Goal: Transaction & Acquisition: Purchase product/service

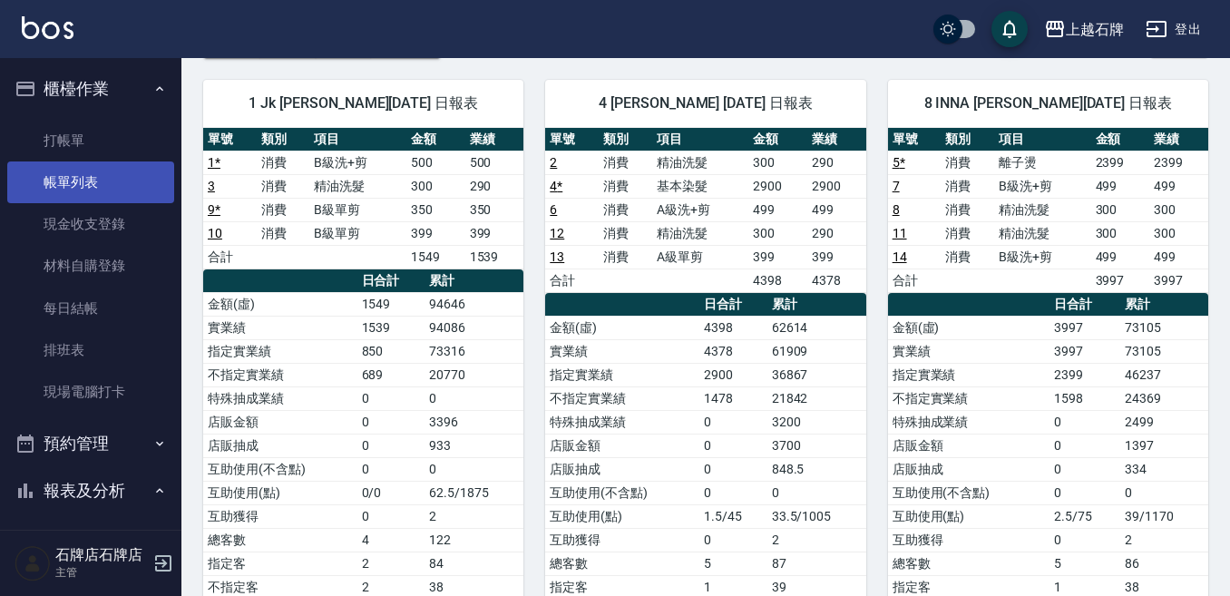
scroll to position [91, 0]
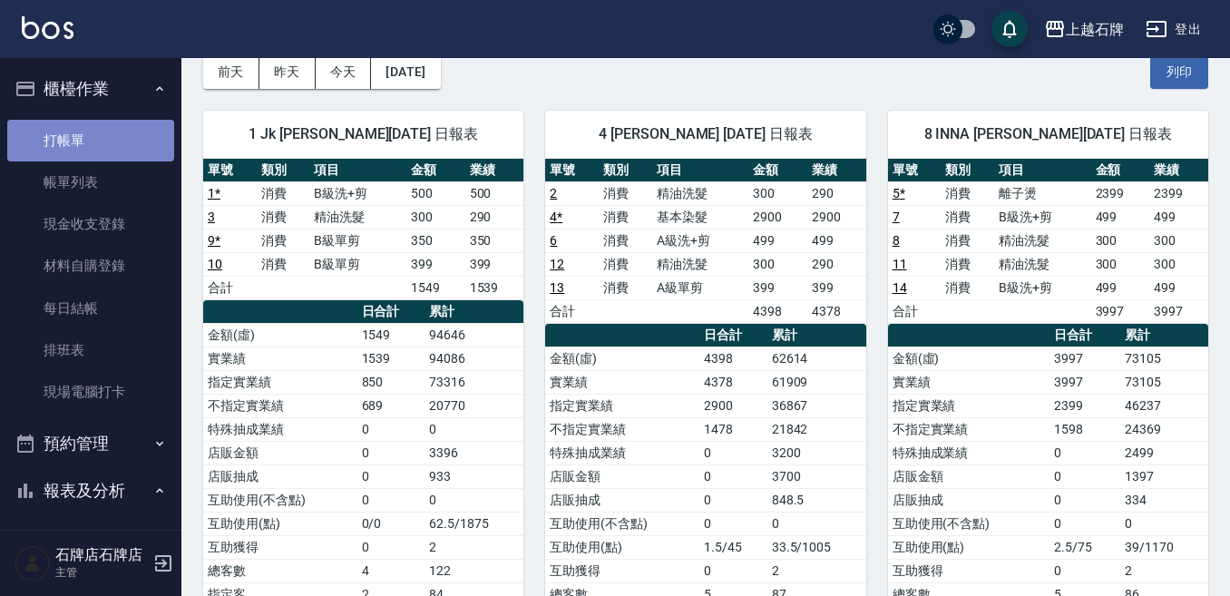
click at [90, 139] on link "打帳單" at bounding box center [90, 141] width 167 height 42
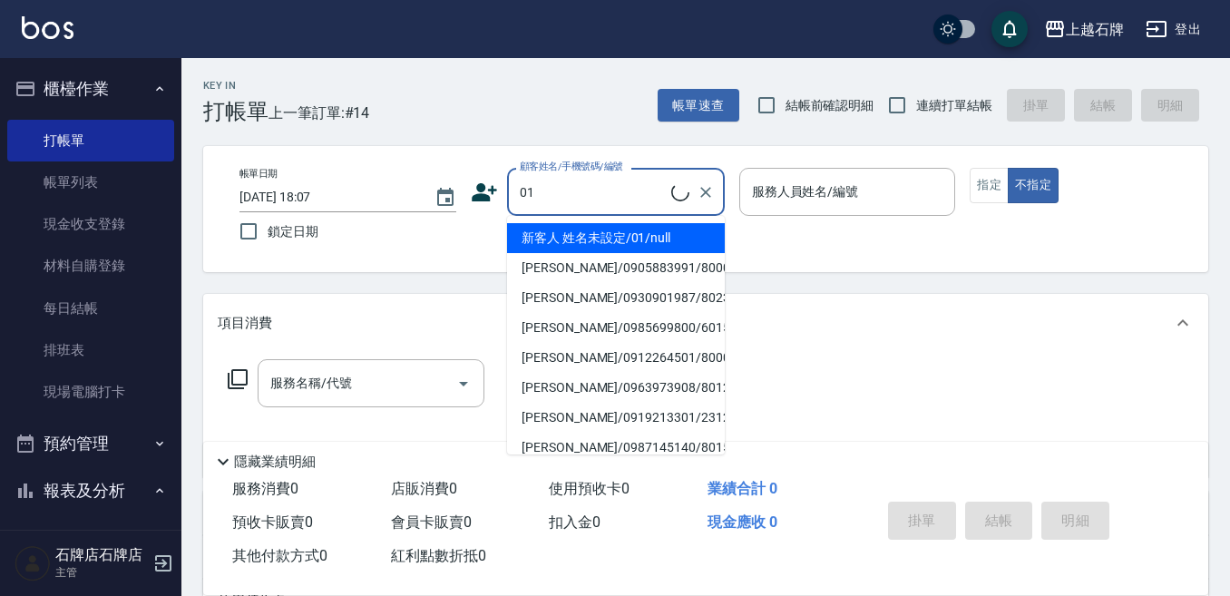
drag, startPoint x: 601, startPoint y: 233, endPoint x: 830, endPoint y: 240, distance: 228.7
click at [601, 233] on li "新客人 姓名未設定/01/null" at bounding box center [616, 238] width 218 height 30
type input "新客人 姓名未設定/01/null"
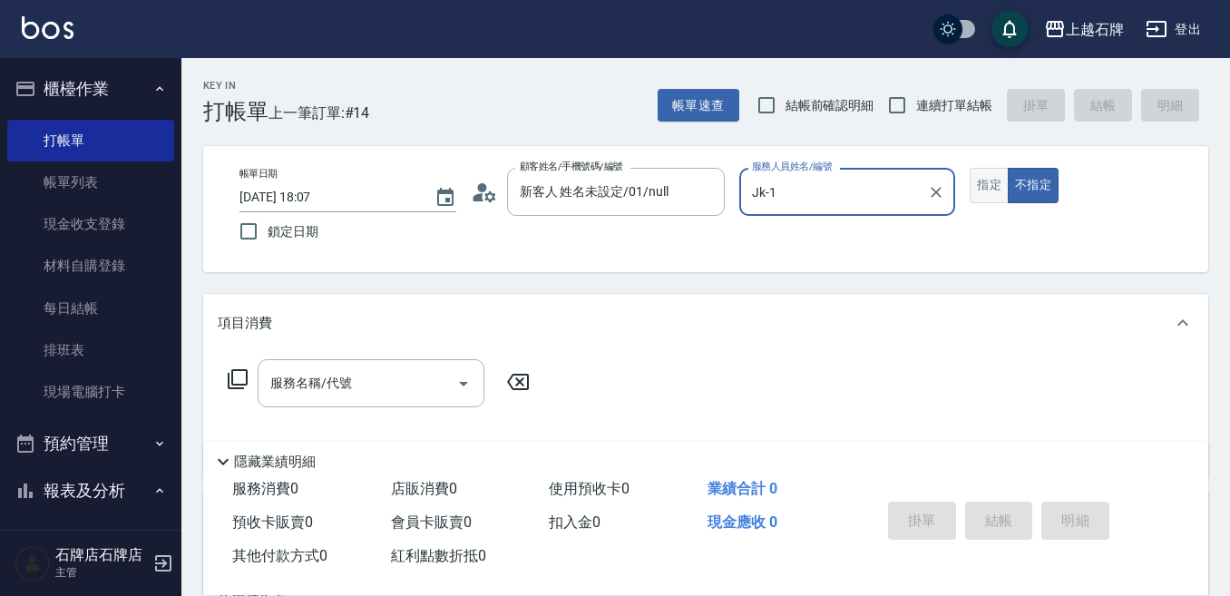
type input "Jk-1"
click at [993, 181] on button "指定" at bounding box center [989, 185] width 39 height 35
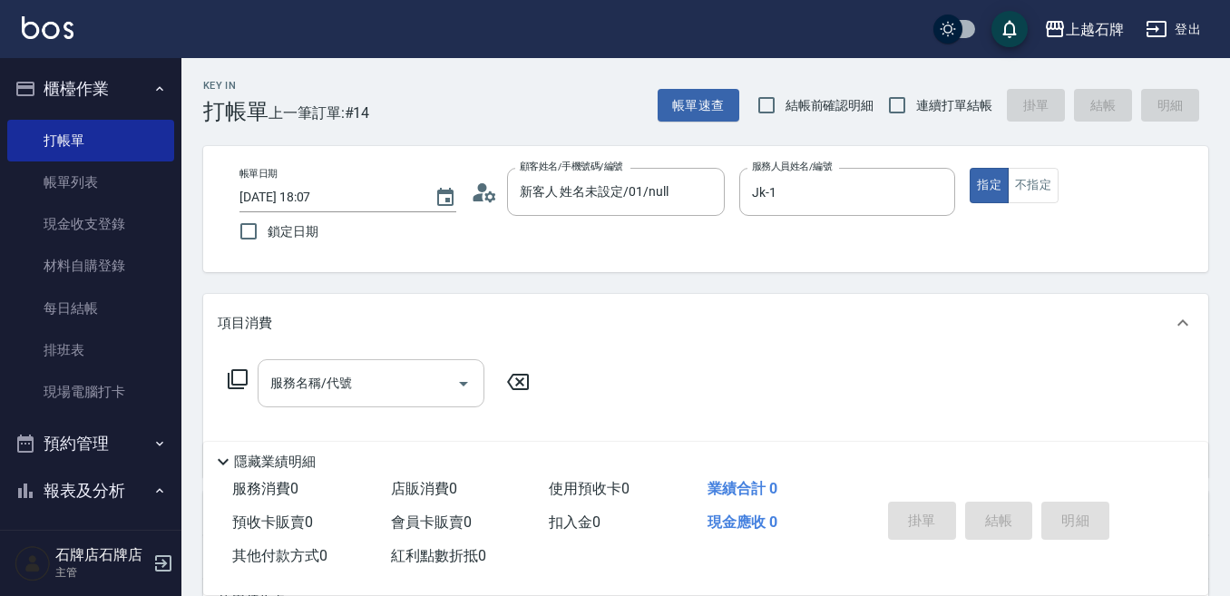
click at [373, 381] on input "服務名稱/代號" at bounding box center [357, 383] width 183 height 32
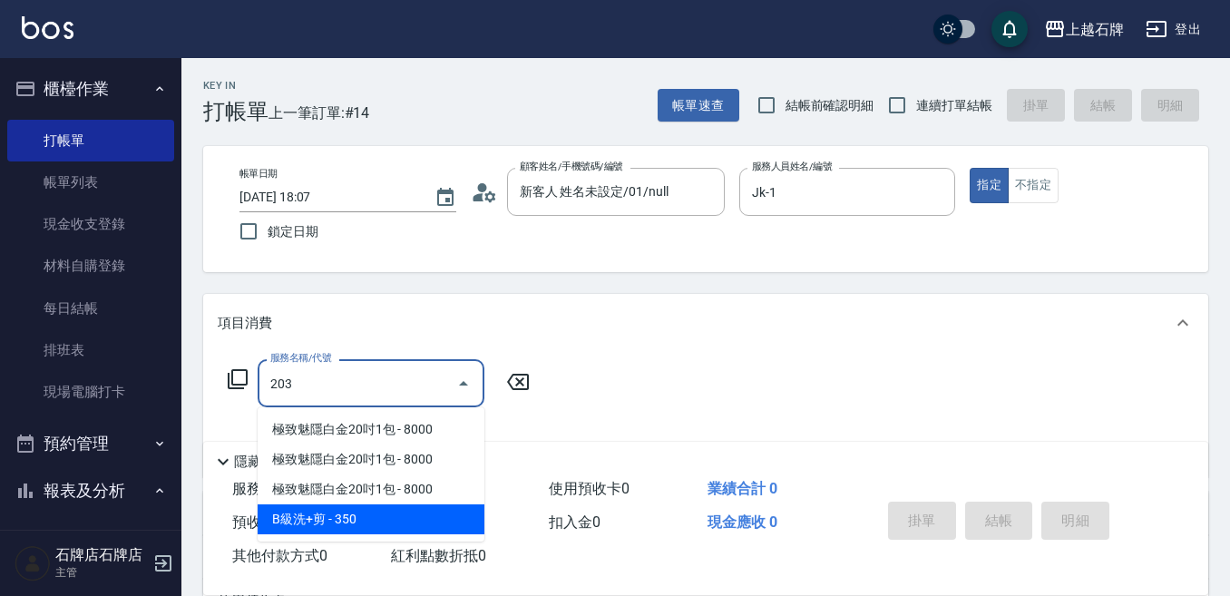
drag, startPoint x: 362, startPoint y: 529, endPoint x: 558, endPoint y: 442, distance: 214.4
click at [367, 527] on span "B級洗+剪 - 350" at bounding box center [371, 519] width 227 height 30
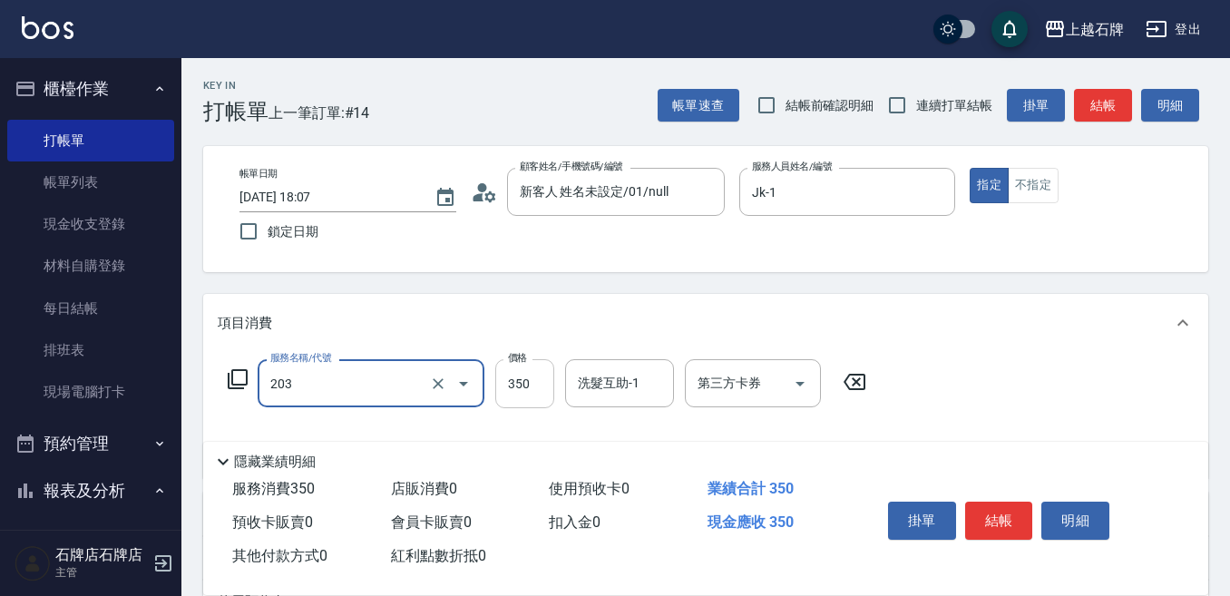
type input "B級洗+剪(203)"
click at [518, 375] on input "350" at bounding box center [524, 383] width 59 height 49
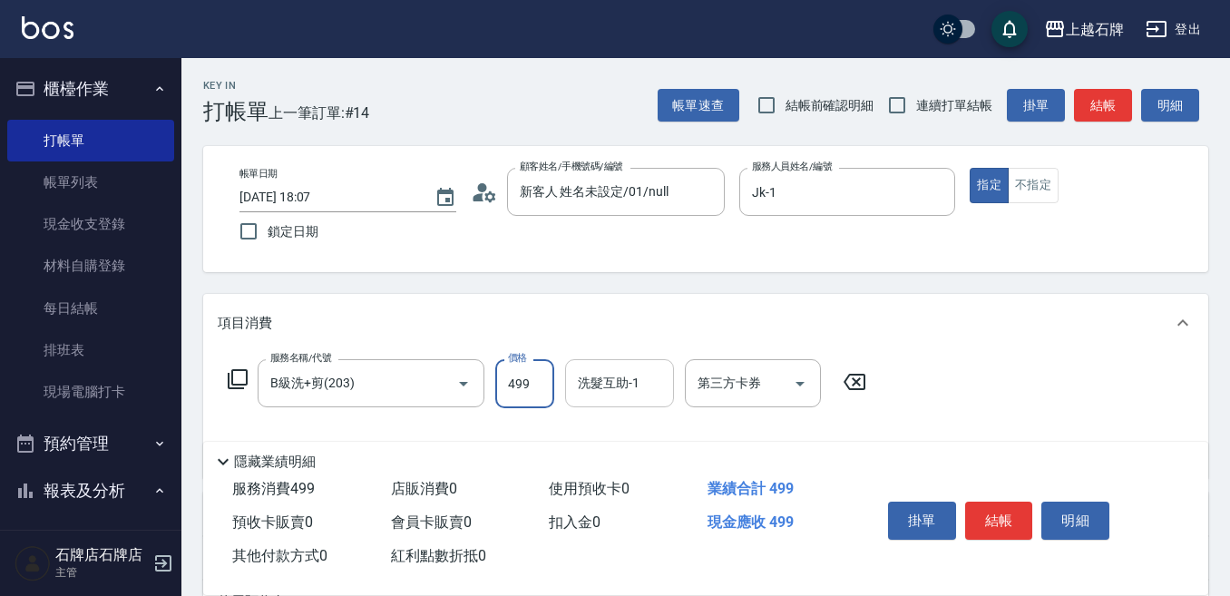
drag, startPoint x: 568, startPoint y: 376, endPoint x: 592, endPoint y: 387, distance: 26.8
click at [570, 378] on div "洗髮互助-1" at bounding box center [619, 383] width 109 height 48
type input "499"
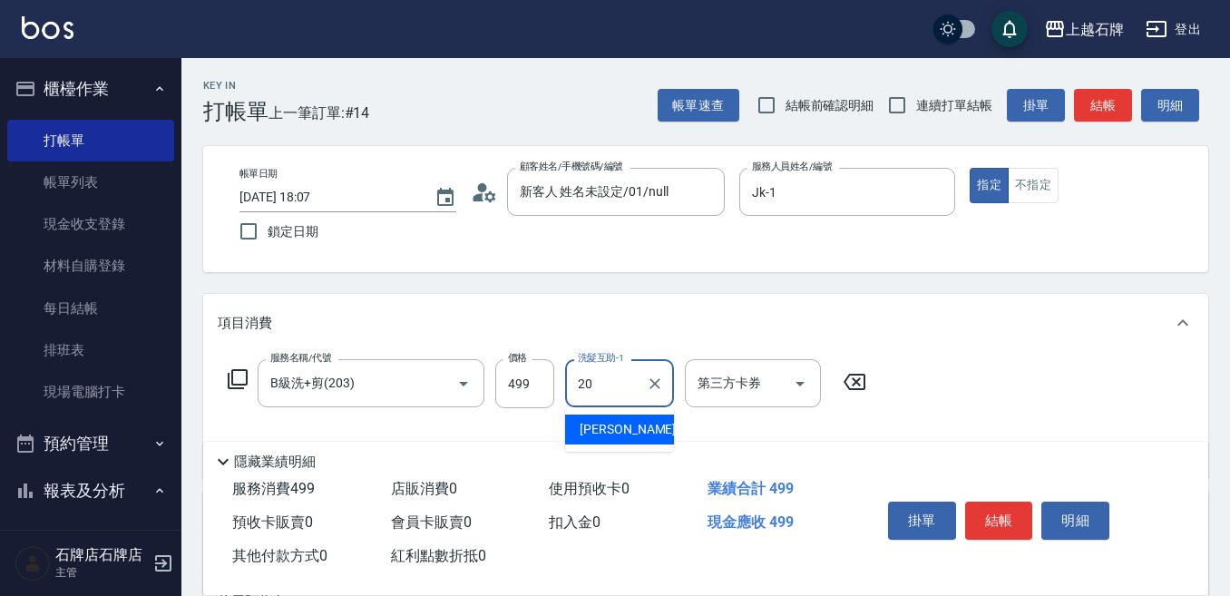
click at [655, 428] on div "[PERSON_NAME] -20" at bounding box center [619, 430] width 109 height 30
type input "[PERSON_NAME]-20"
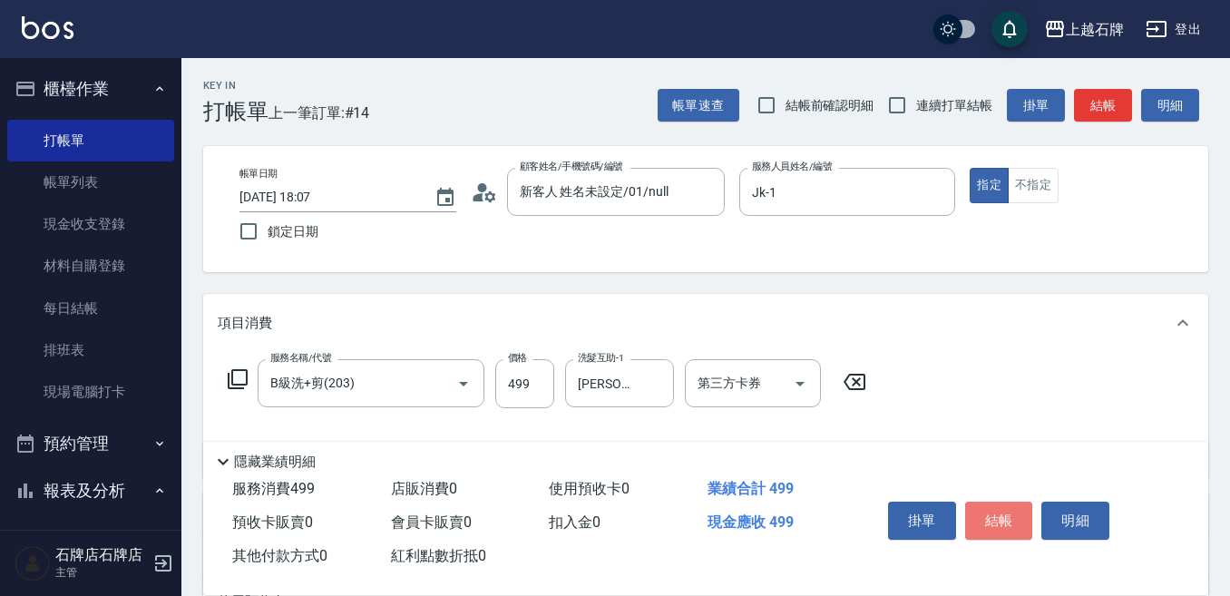
click at [994, 502] on button "結帳" at bounding box center [999, 521] width 68 height 38
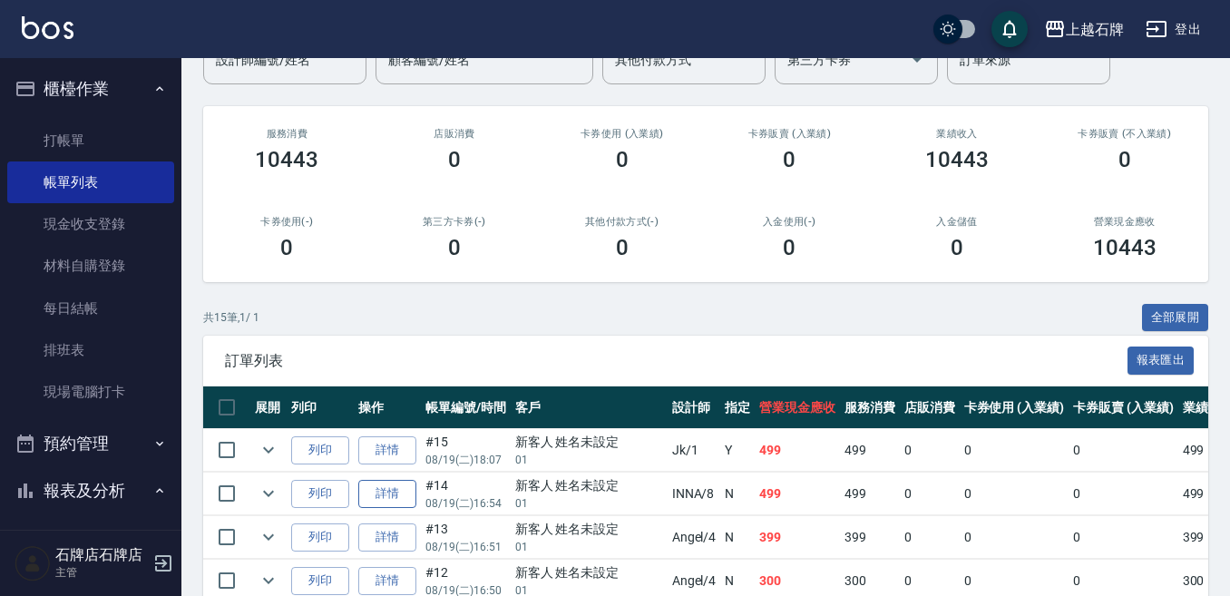
scroll to position [181, 0]
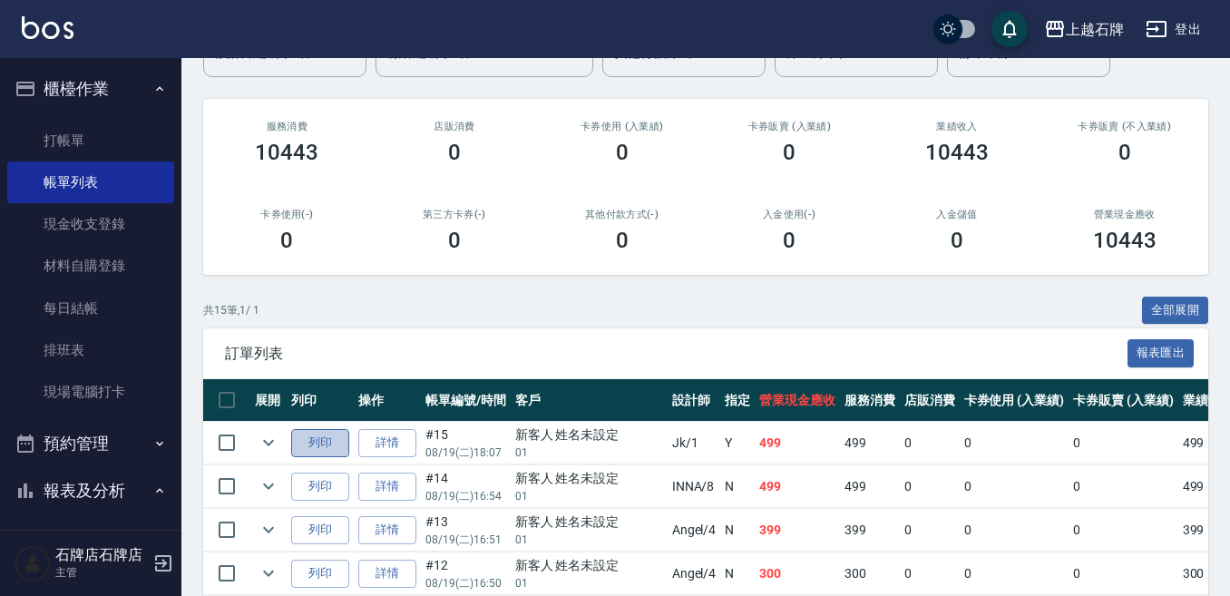
click at [319, 449] on button "列印" at bounding box center [320, 443] width 58 height 28
